Goal: Information Seeking & Learning: Learn about a topic

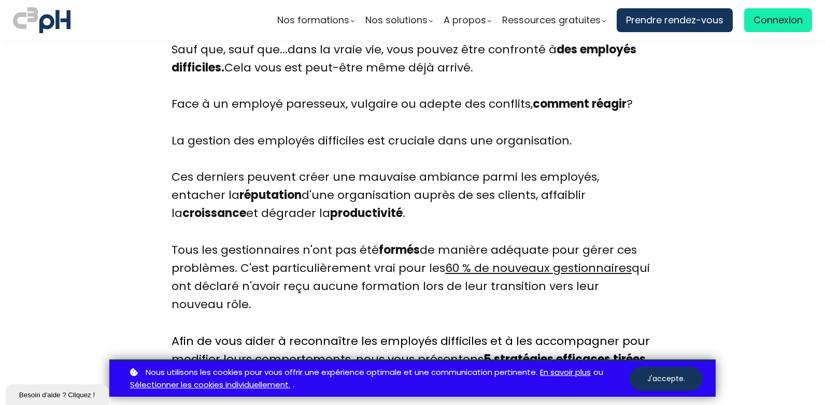
scroll to position [622, 0]
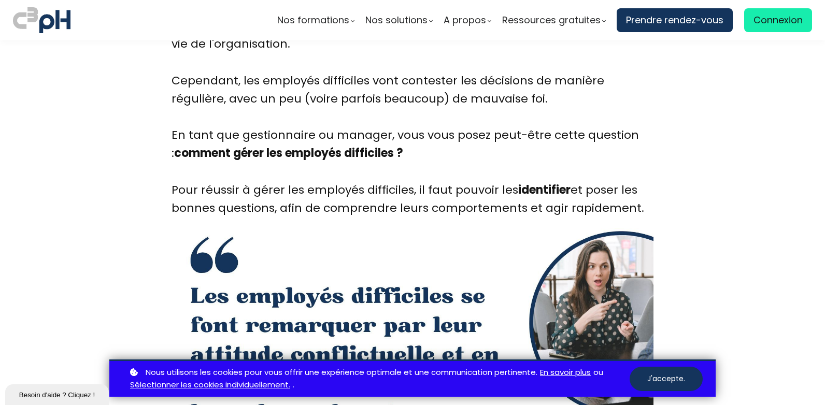
scroll to position [1295, 0]
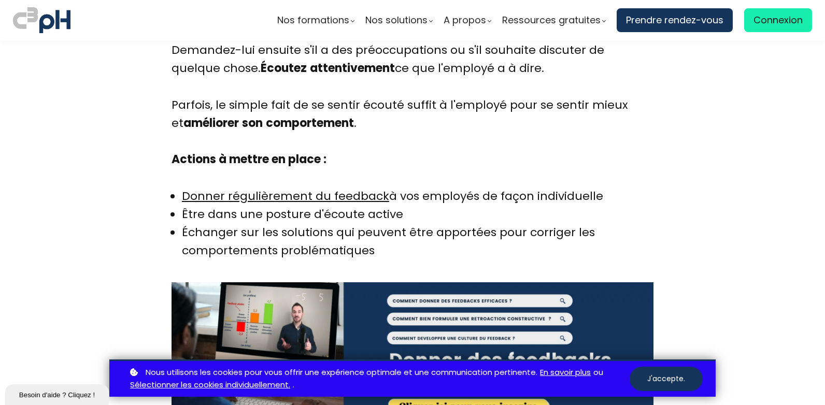
scroll to position [3004, 0]
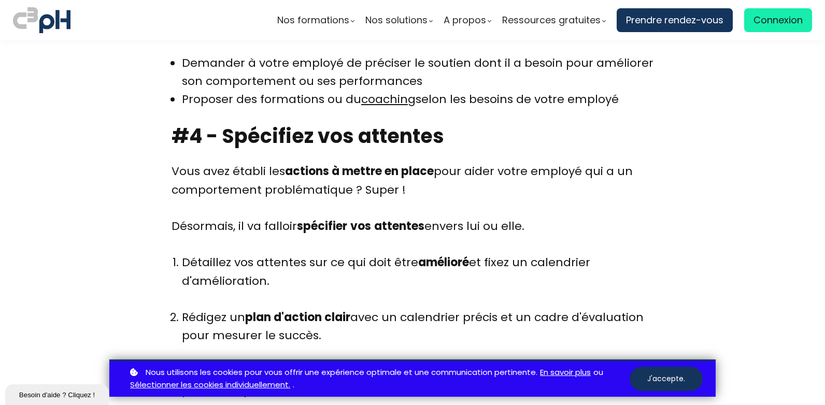
scroll to position [3833, 0]
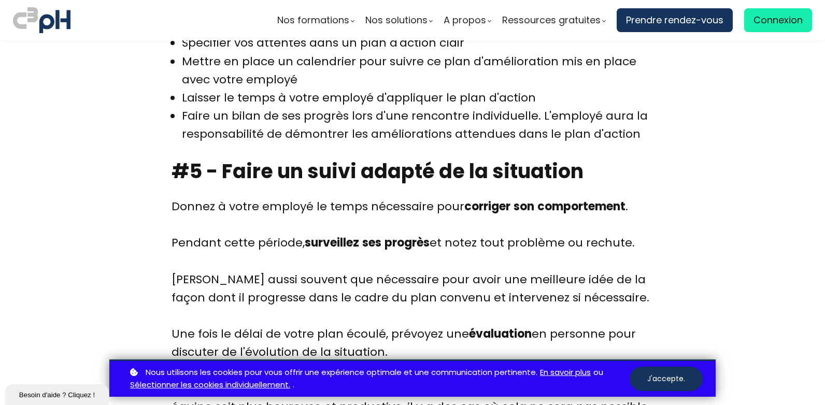
scroll to position [4403, 0]
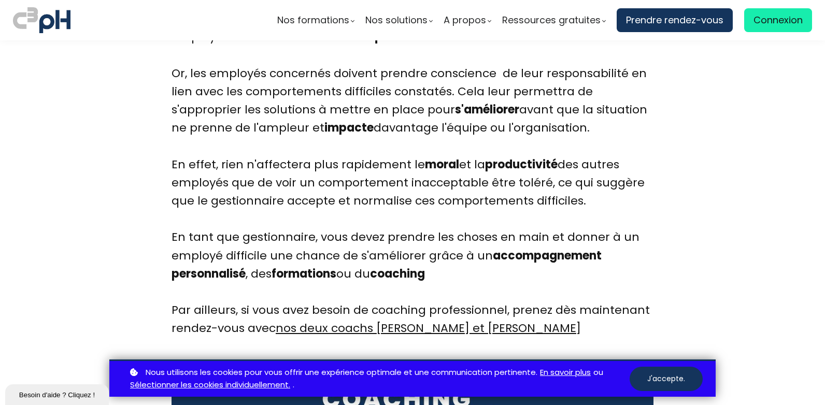
scroll to position [5284, 0]
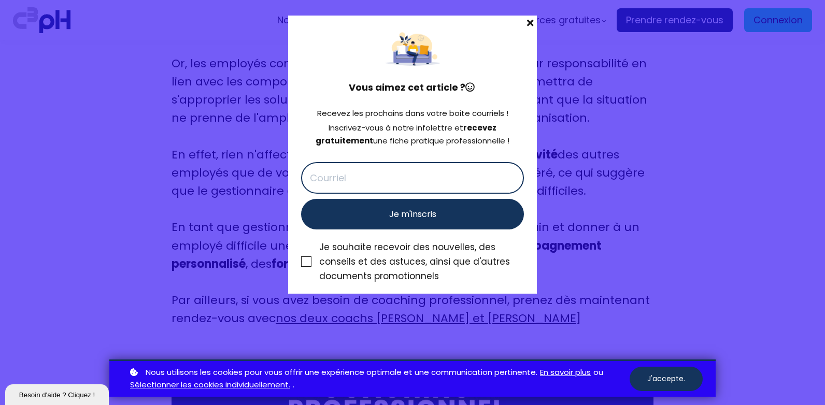
click at [528, 23] on span at bounding box center [529, 23] width 13 height 15
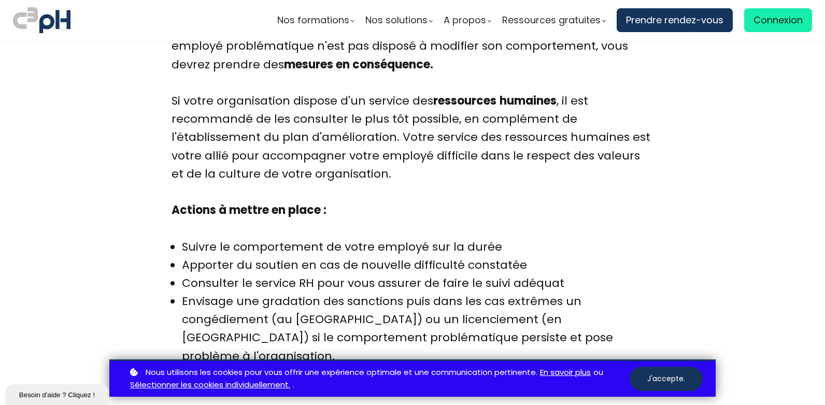
scroll to position [4766, 0]
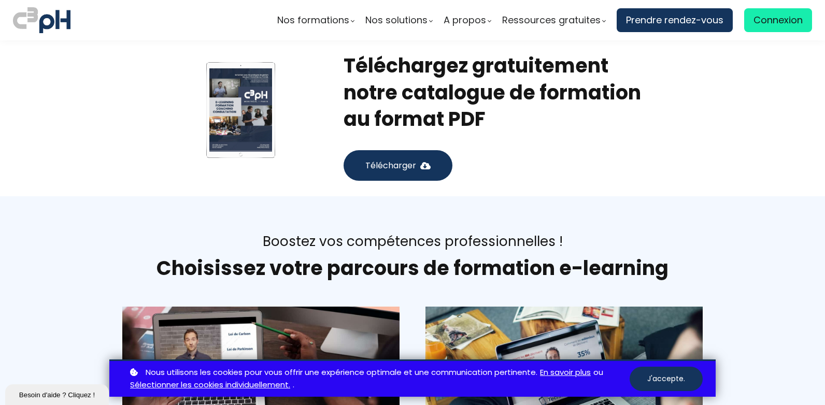
scroll to position [5853, 0]
